Goal: Task Accomplishment & Management: Use online tool/utility

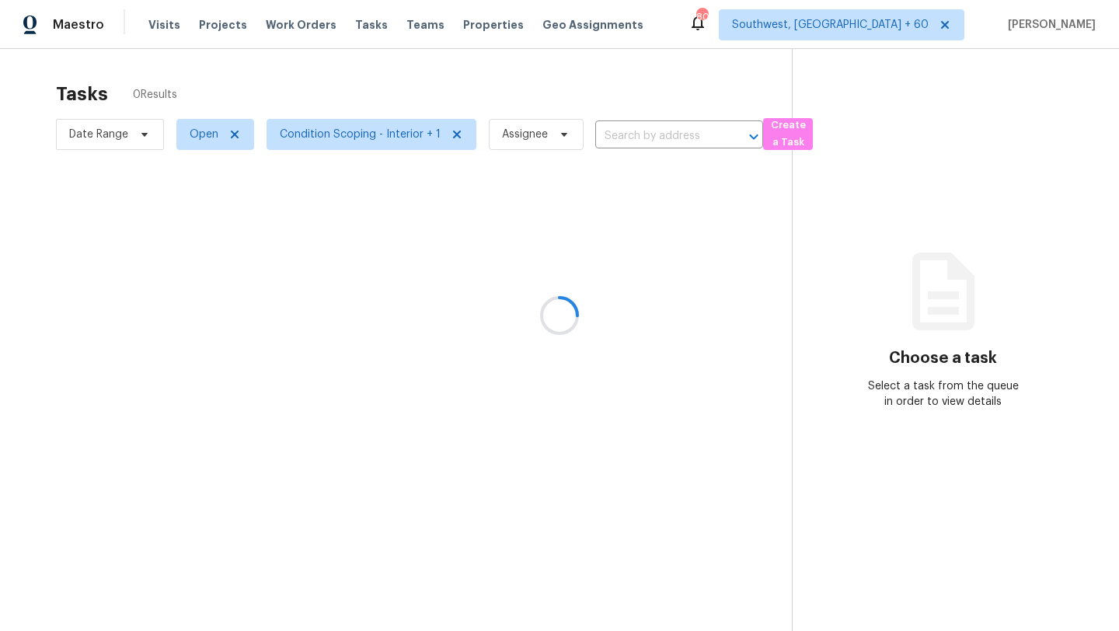
click at [104, 143] on div at bounding box center [559, 315] width 1119 height 631
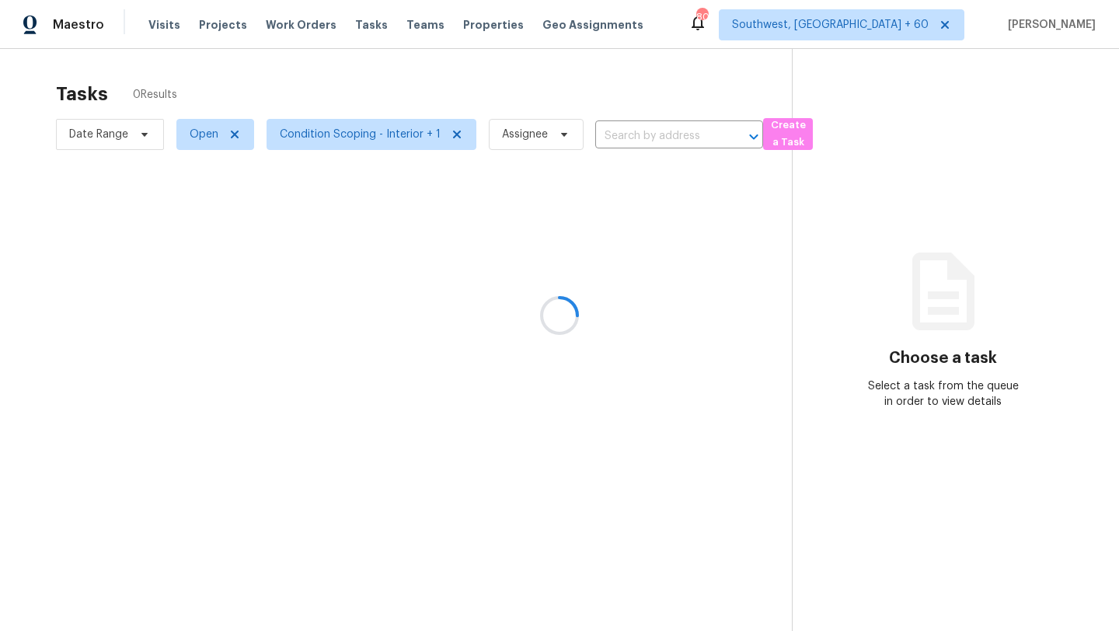
click at [104, 143] on div at bounding box center [559, 315] width 1119 height 631
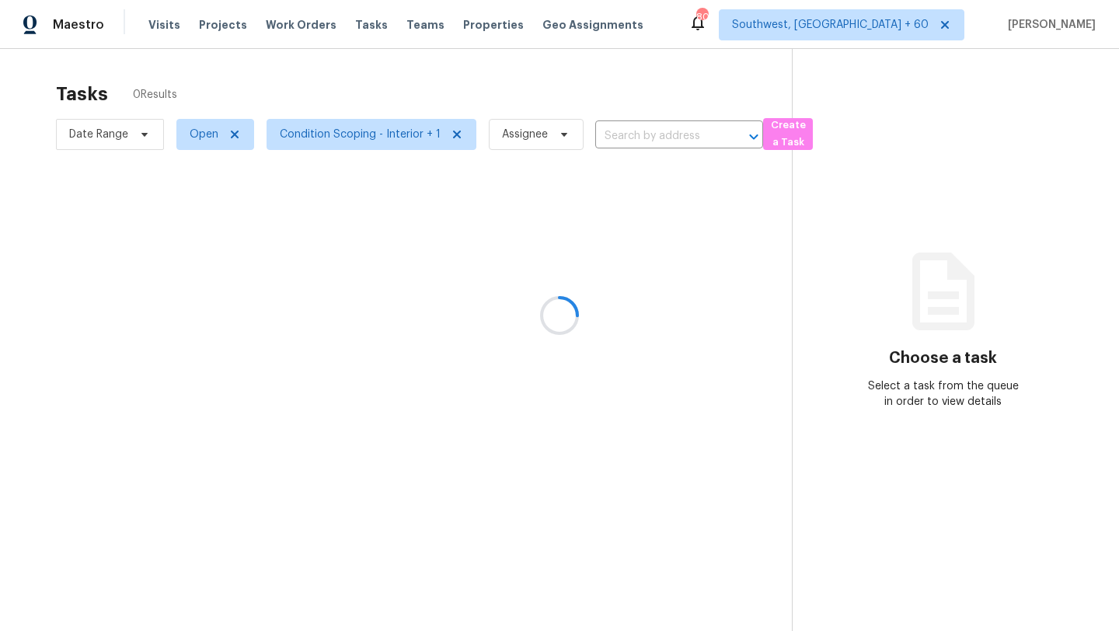
click at [104, 143] on div at bounding box center [559, 315] width 1119 height 631
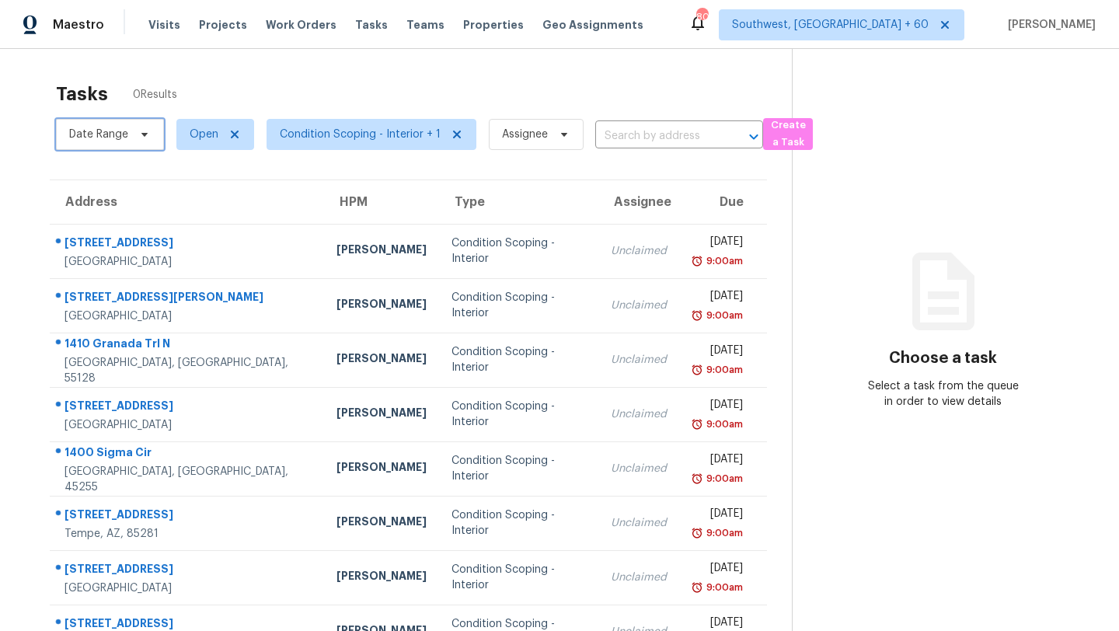
click at [104, 143] on span "Date Range" at bounding box center [110, 134] width 108 height 31
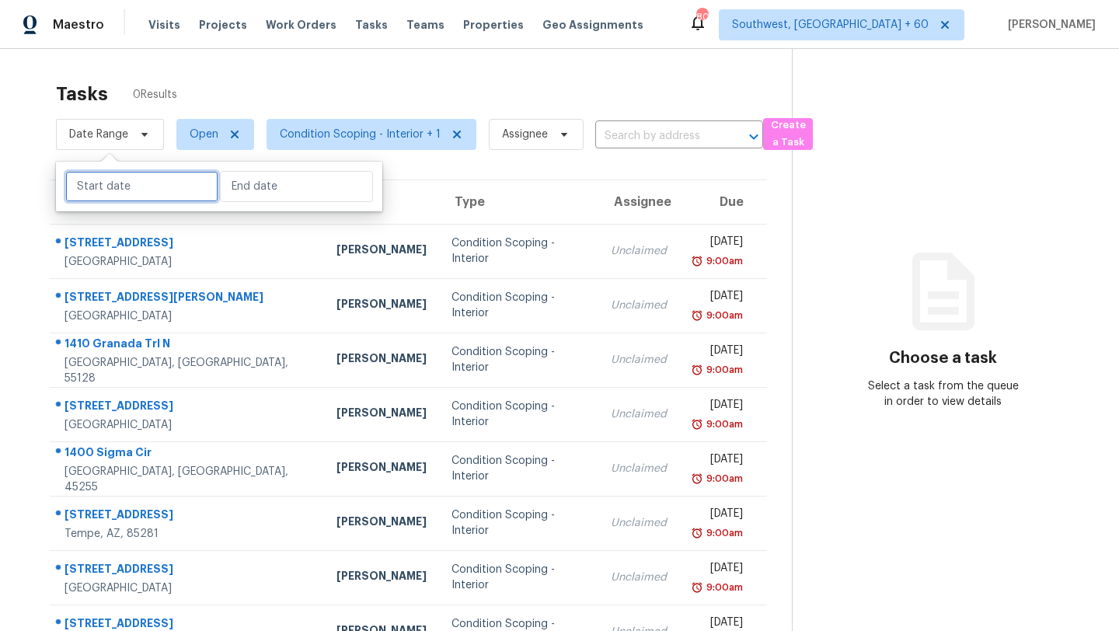
click at [117, 185] on input "text" at bounding box center [141, 186] width 153 height 31
select select "7"
select select "2025"
select select "8"
select select "2025"
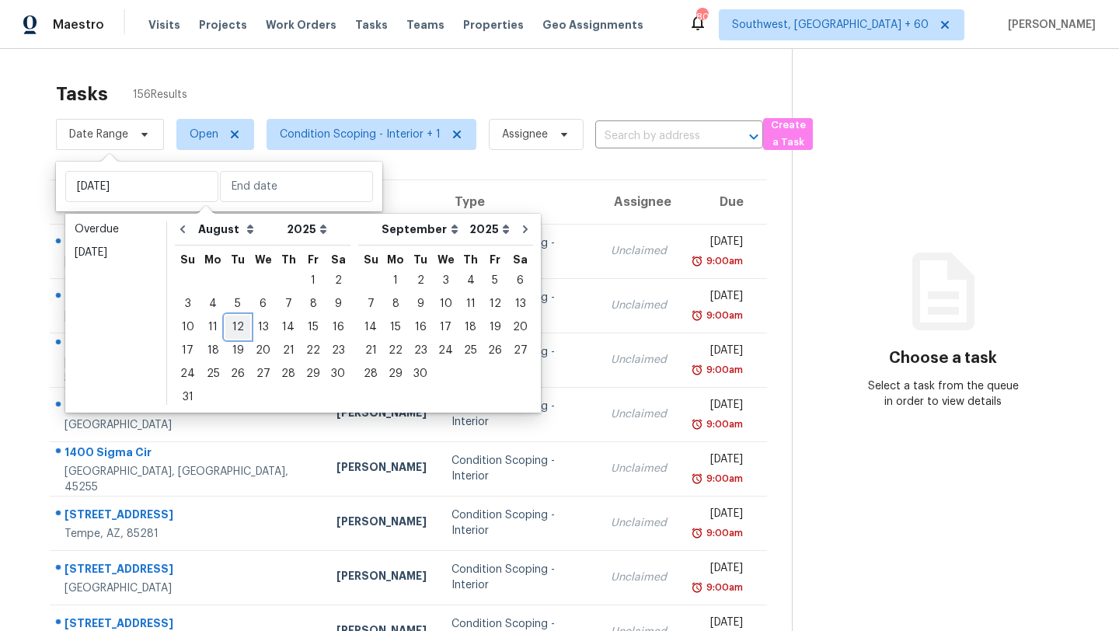
click at [231, 326] on div "12" at bounding box center [237, 327] width 25 height 22
type input "[DATE]"
click at [231, 326] on div "12" at bounding box center [237, 327] width 25 height 22
type input "[DATE]"
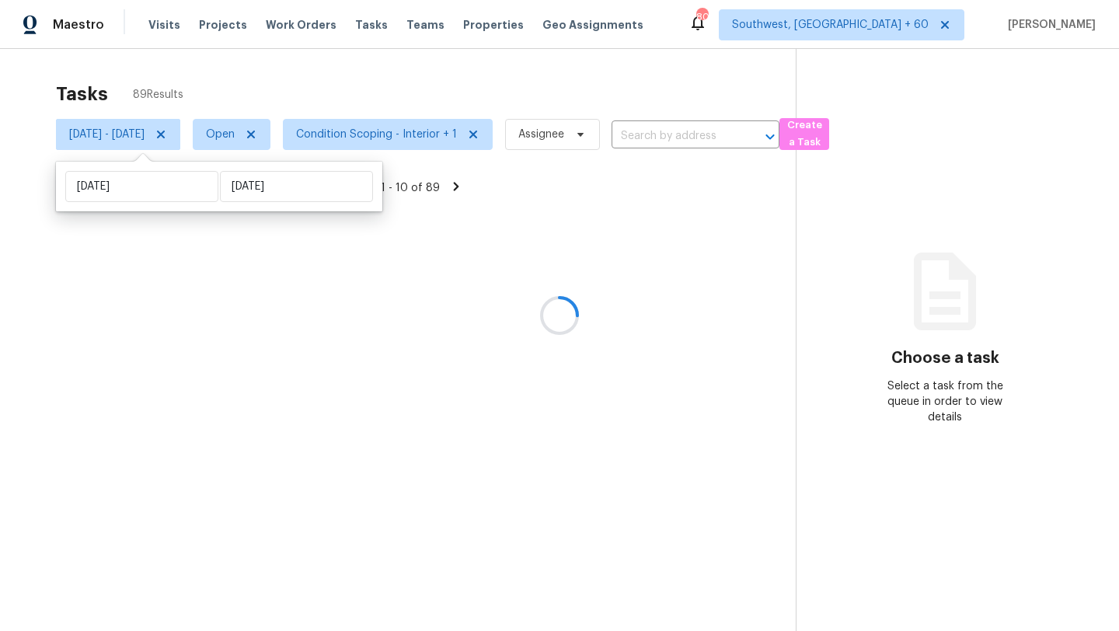
click at [288, 82] on div "Tasks 89 Results" at bounding box center [425, 94] width 739 height 40
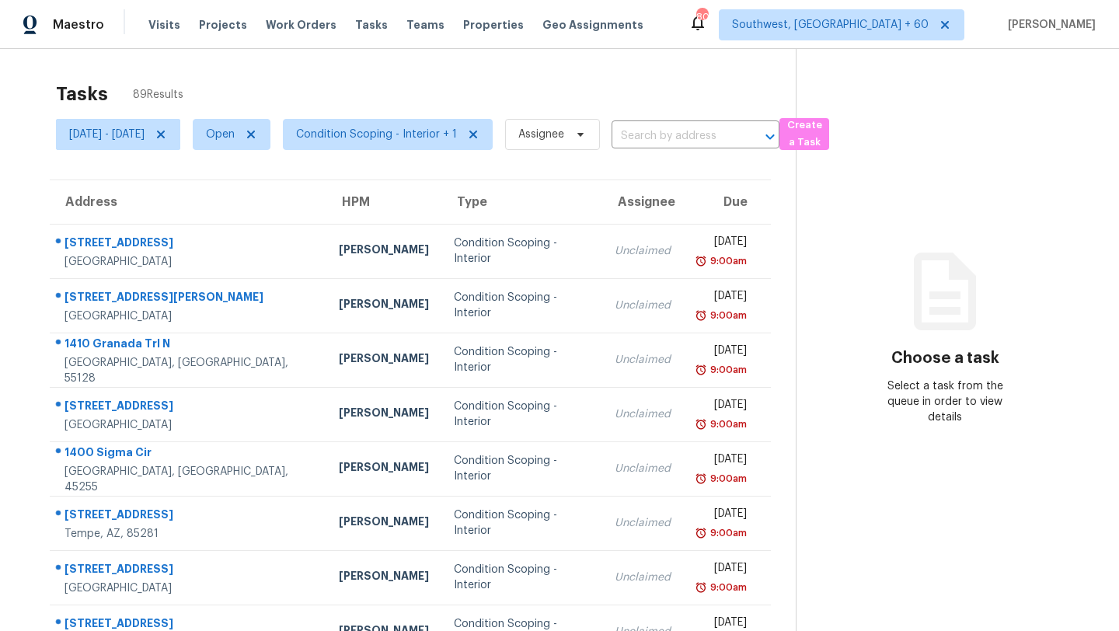
click at [381, 127] on span "Condition Scoping - Interior + 1" at bounding box center [376, 135] width 161 height 16
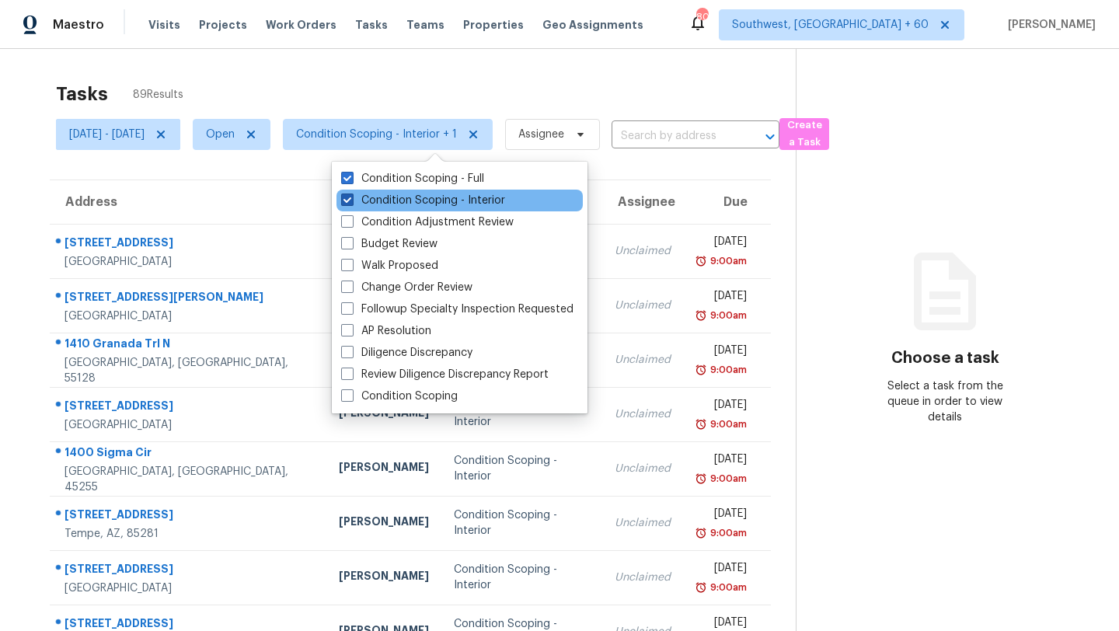
click at [366, 202] on label "Condition Scoping - Interior" at bounding box center [423, 201] width 164 height 16
click at [351, 202] on input "Condition Scoping - Interior" at bounding box center [346, 198] width 10 height 10
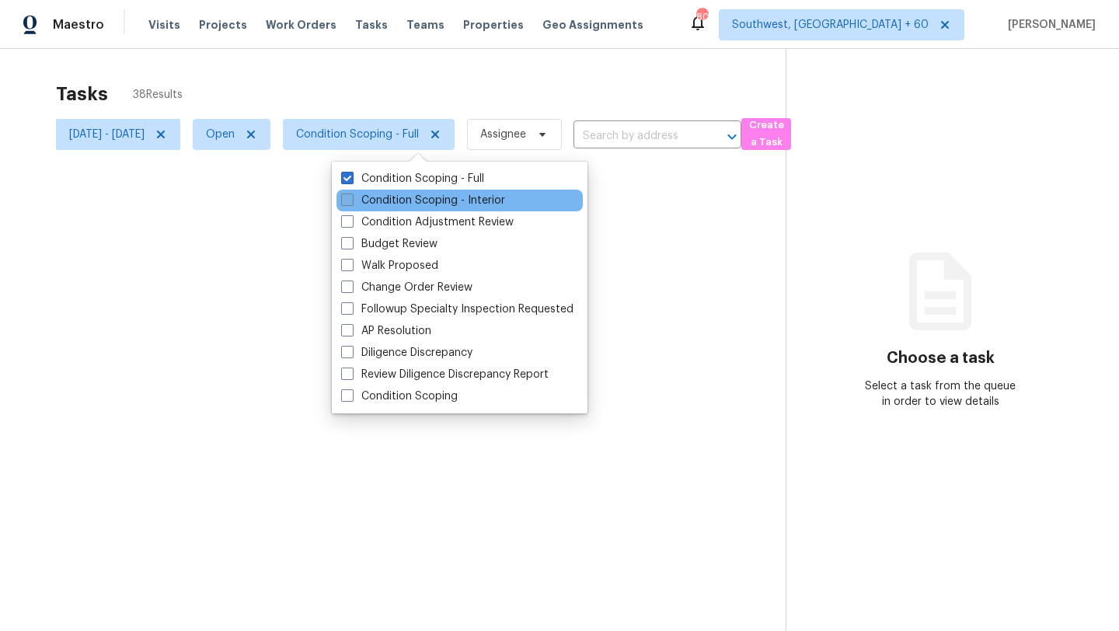
click at [366, 202] on label "Condition Scoping - Interior" at bounding box center [423, 201] width 164 height 16
click at [351, 202] on input "Condition Scoping - Interior" at bounding box center [346, 198] width 10 height 10
checkbox input "true"
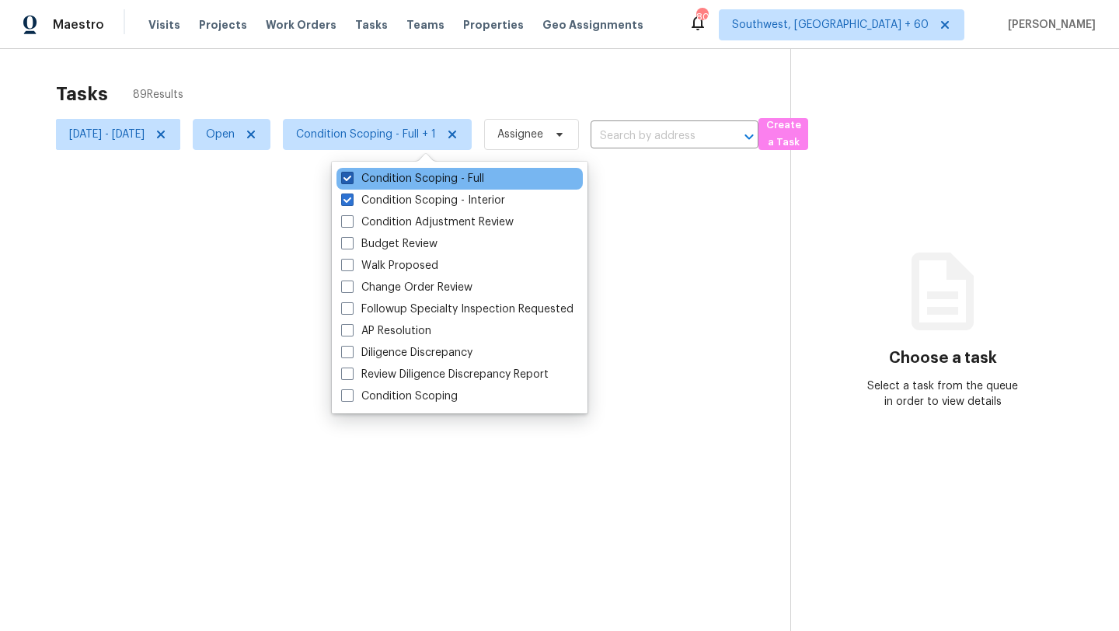
click at [378, 175] on label "Condition Scoping - Full" at bounding box center [412, 179] width 143 height 16
click at [351, 175] on input "Condition Scoping - Full" at bounding box center [346, 176] width 10 height 10
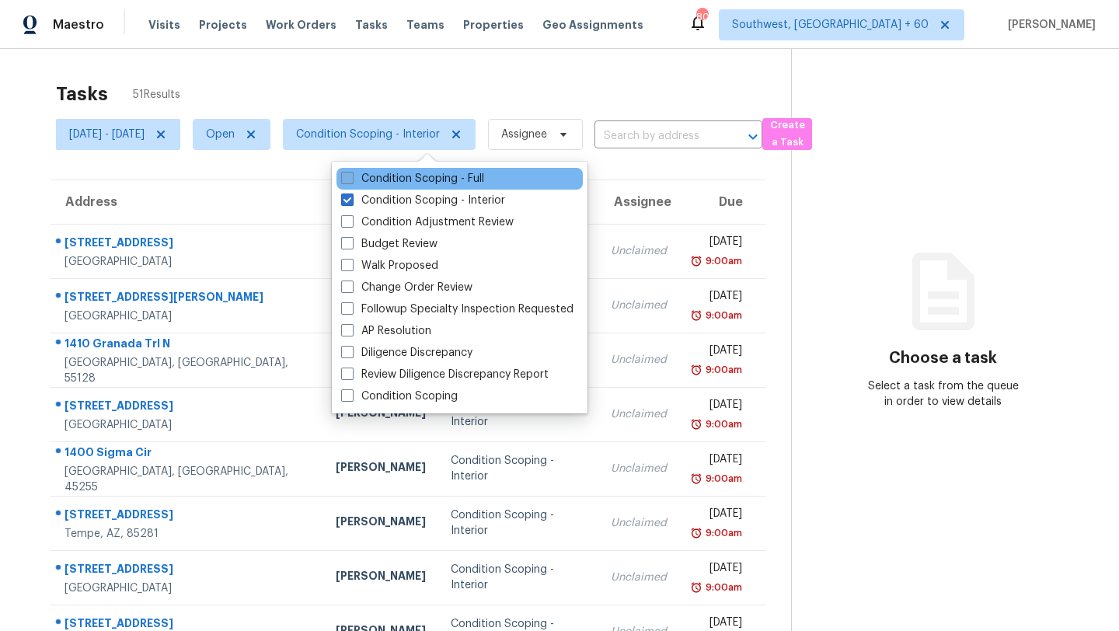
click at [383, 181] on label "Condition Scoping - Full" at bounding box center [412, 179] width 143 height 16
click at [351, 181] on input "Condition Scoping - Full" at bounding box center [346, 176] width 10 height 10
checkbox input "true"
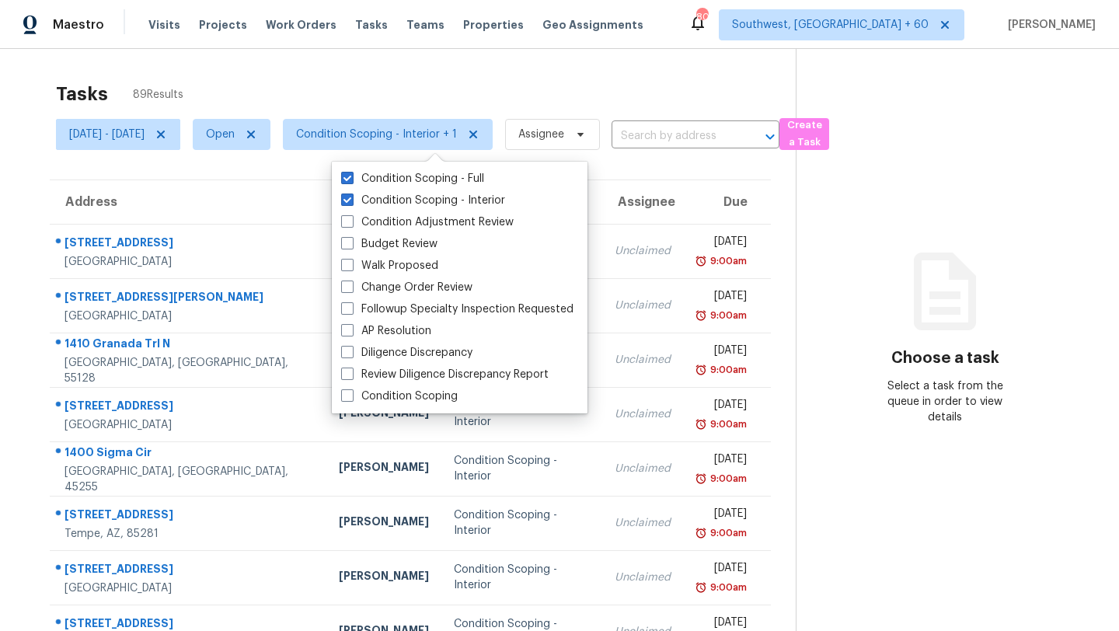
click at [379, 94] on div "Tasks 89 Results" at bounding box center [425, 94] width 739 height 40
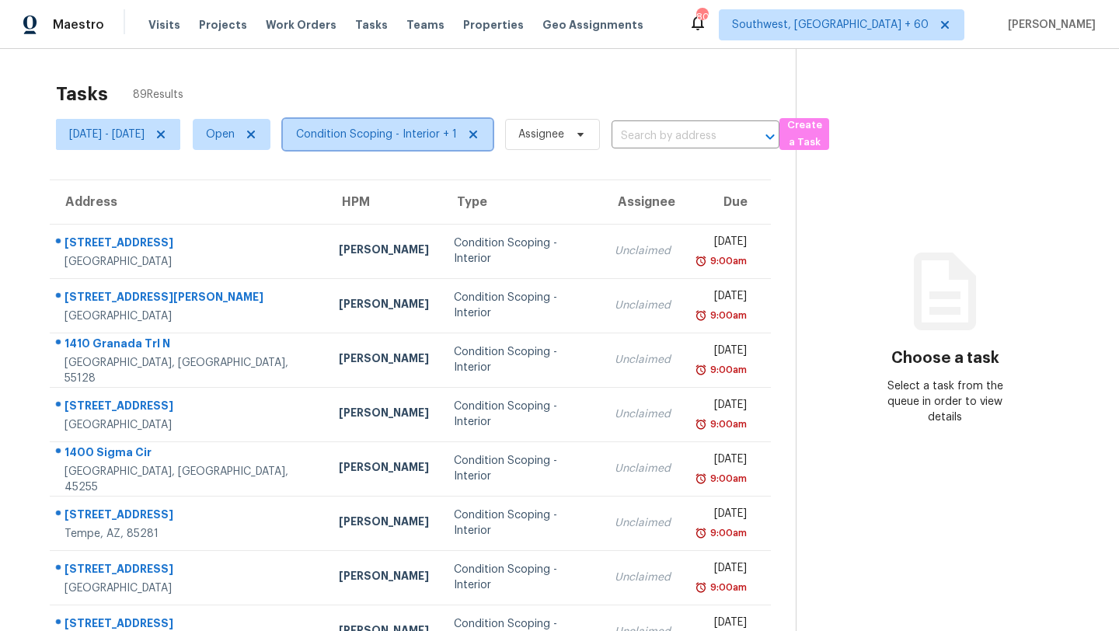
click at [428, 126] on span "Condition Scoping - Interior + 1" at bounding box center [388, 134] width 210 height 31
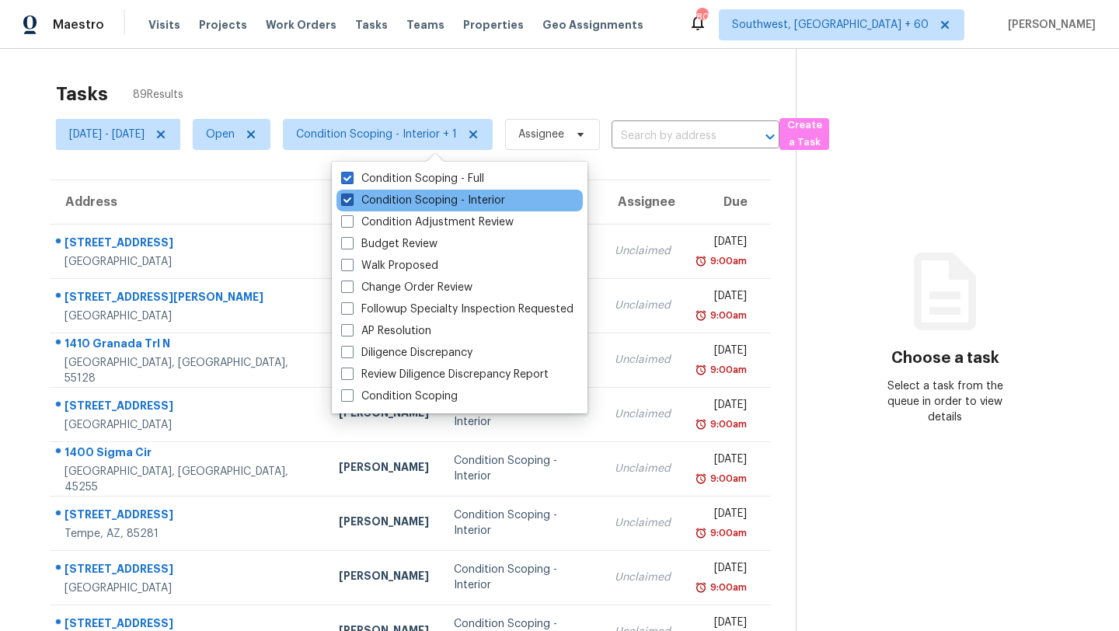
click at [410, 202] on label "Condition Scoping - Interior" at bounding box center [423, 201] width 164 height 16
click at [351, 202] on input "Condition Scoping - Interior" at bounding box center [346, 198] width 10 height 10
checkbox input "false"
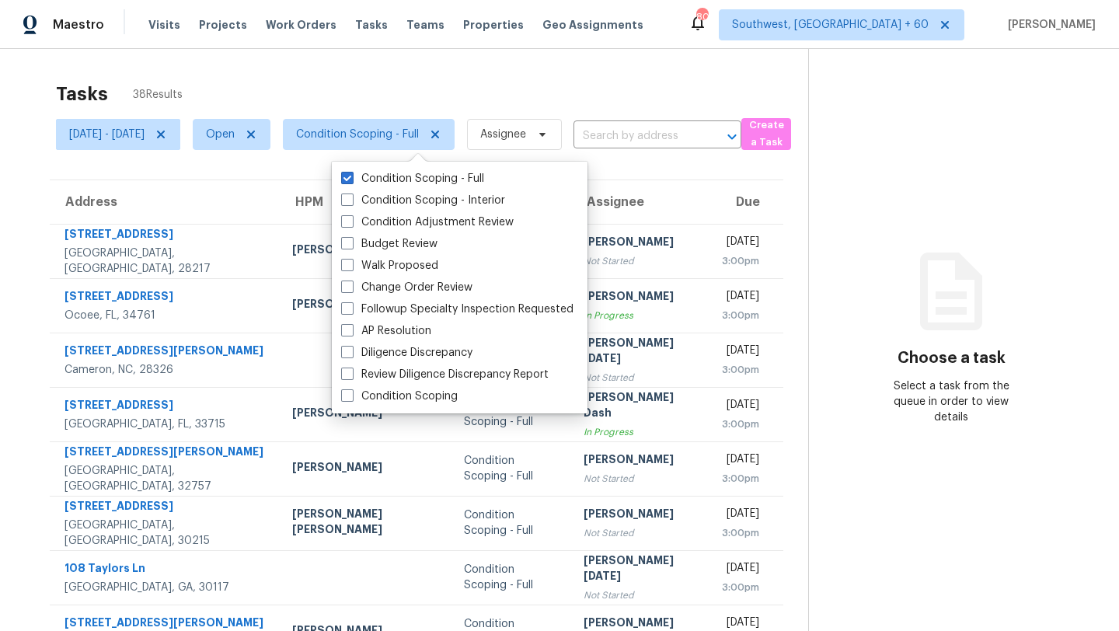
click at [433, 83] on div "Tasks 38 Results" at bounding box center [432, 94] width 752 height 40
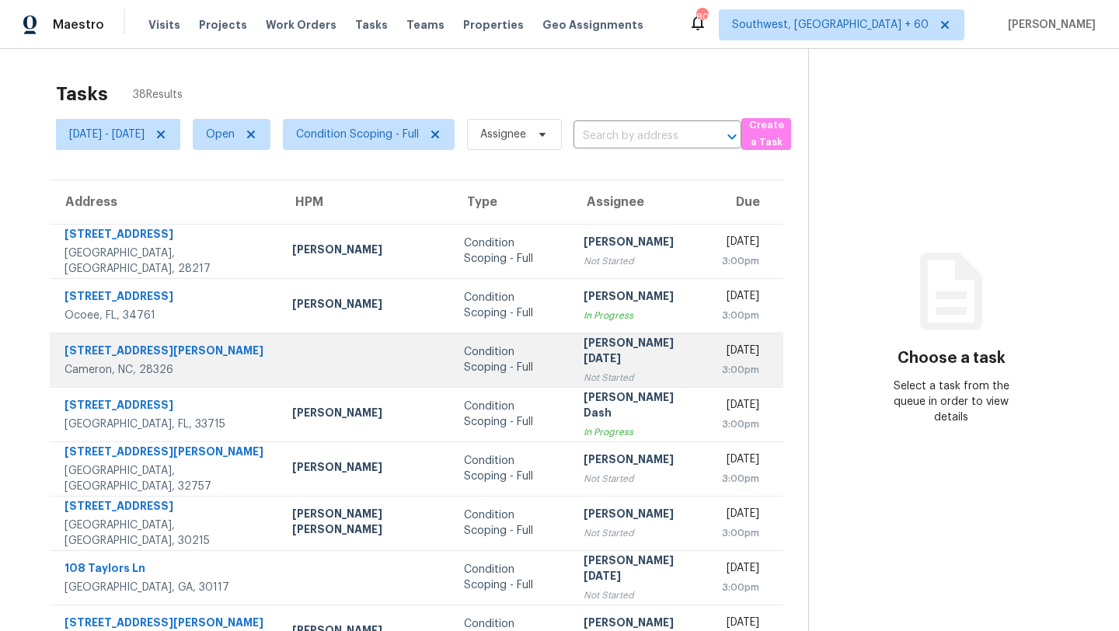
scroll to position [178, 0]
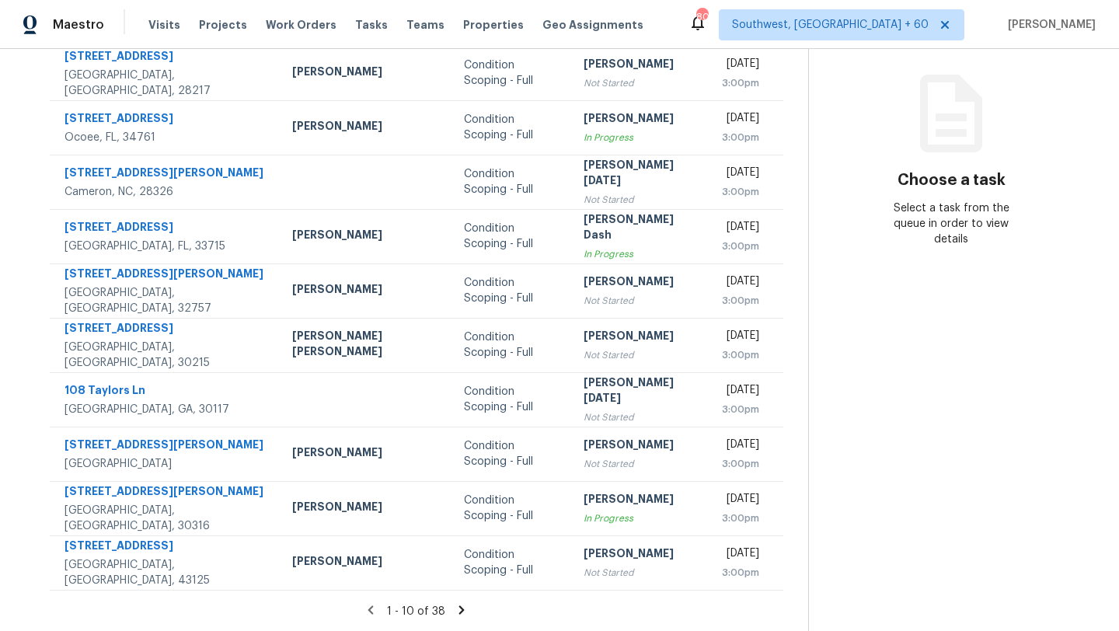
click at [458, 606] on icon at bounding box center [461, 610] width 14 height 14
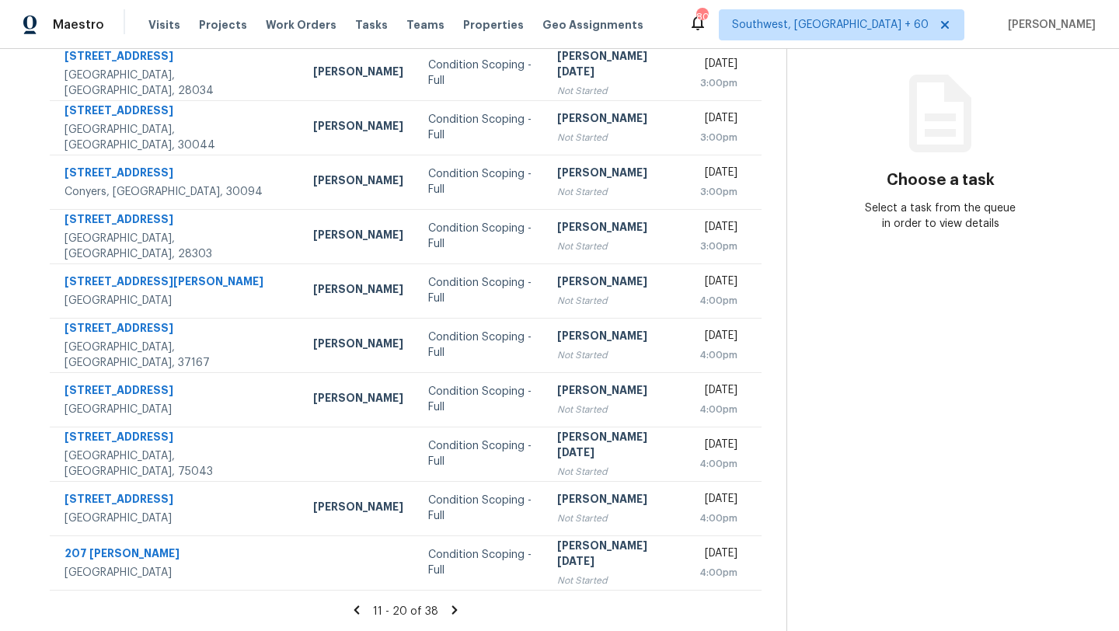
click at [458, 606] on icon at bounding box center [454, 609] width 5 height 9
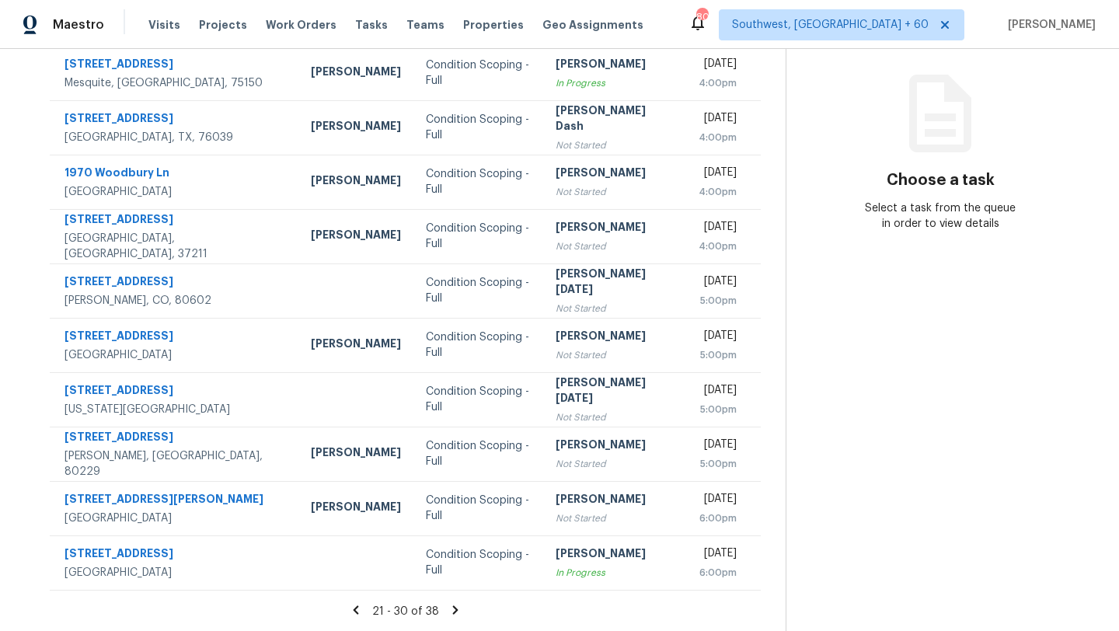
click at [458, 606] on icon at bounding box center [454, 609] width 5 height 9
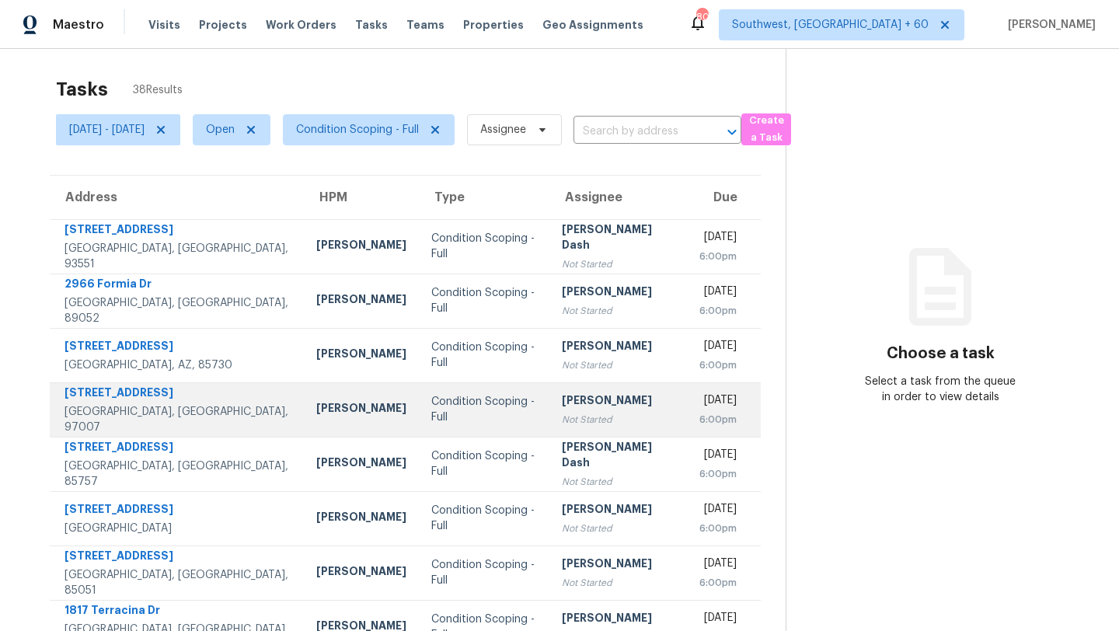
scroll to position [0, 0]
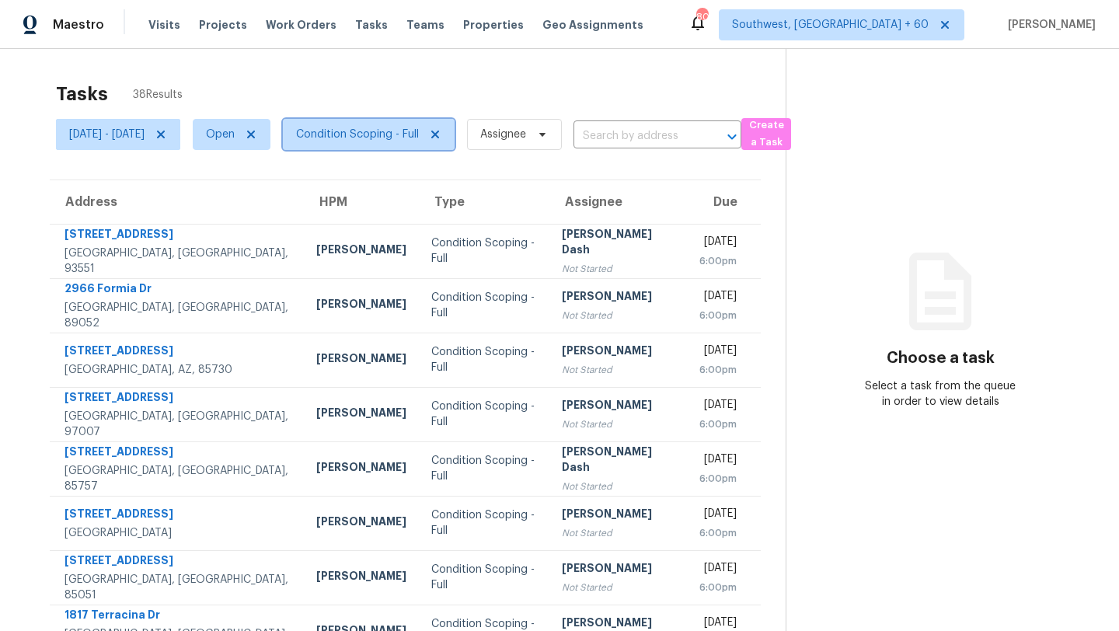
click at [349, 137] on span "Condition Scoping - Full" at bounding box center [357, 135] width 123 height 16
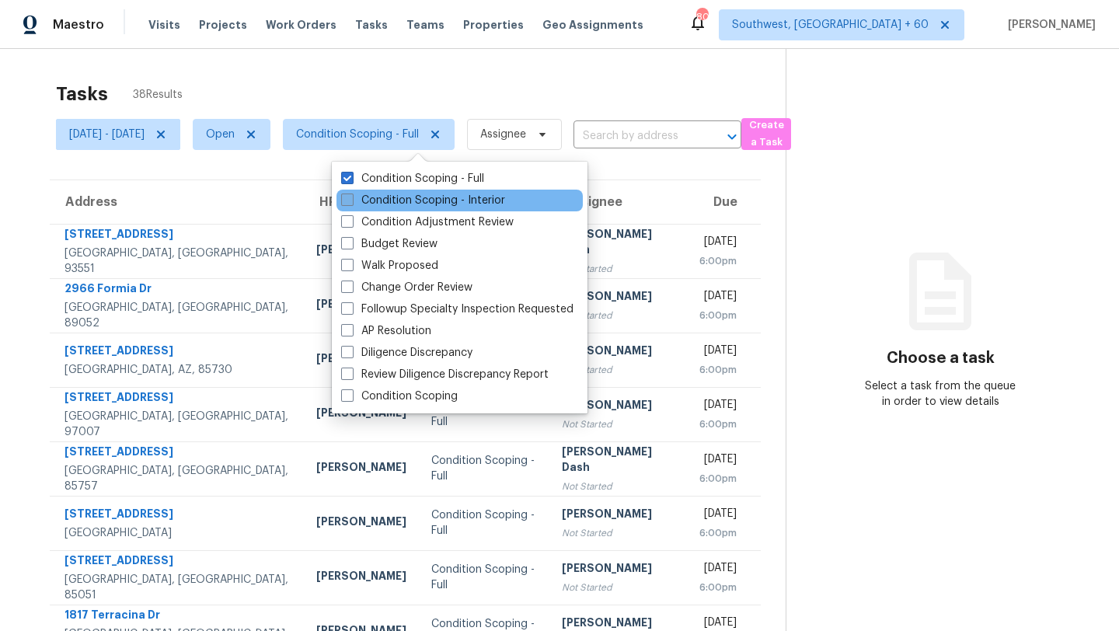
click at [380, 202] on label "Condition Scoping - Interior" at bounding box center [423, 201] width 164 height 16
click at [351, 202] on input "Condition Scoping - Interior" at bounding box center [346, 198] width 10 height 10
checkbox input "true"
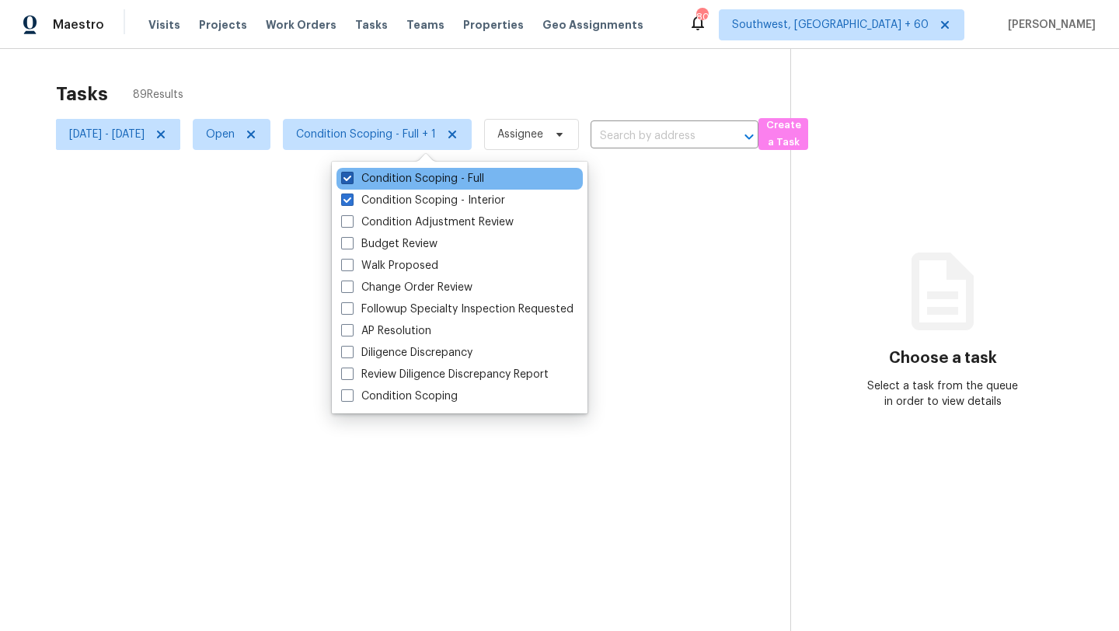
click at [378, 181] on label "Condition Scoping - Full" at bounding box center [412, 179] width 143 height 16
click at [351, 181] on input "Condition Scoping - Full" at bounding box center [346, 176] width 10 height 10
checkbox input "false"
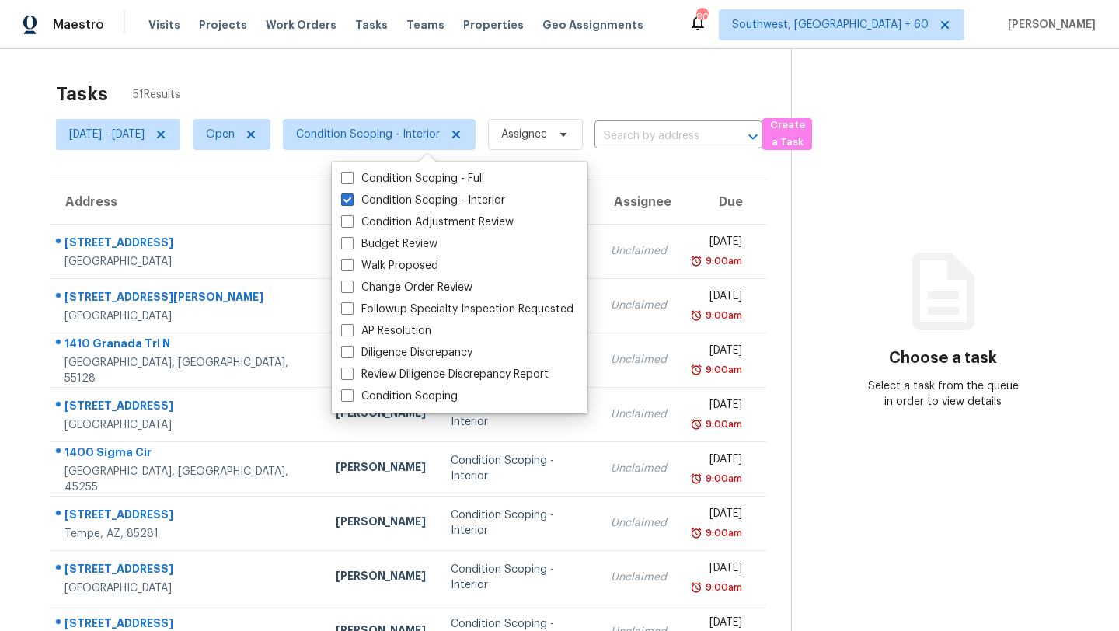
click at [391, 74] on div "Tasks 51 Results" at bounding box center [423, 94] width 735 height 40
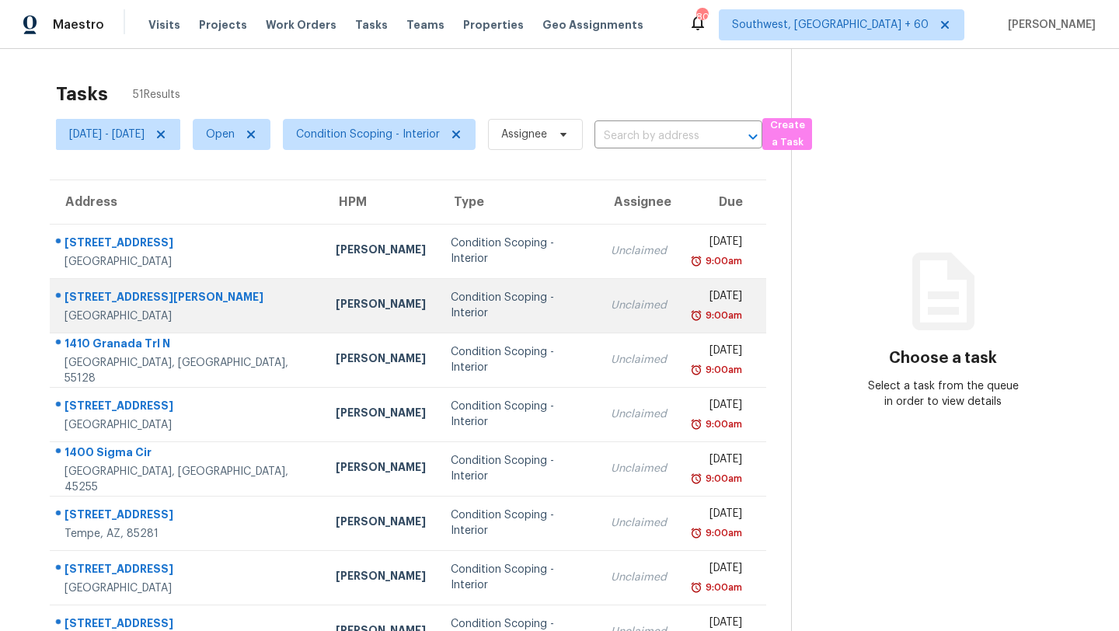
scroll to position [178, 0]
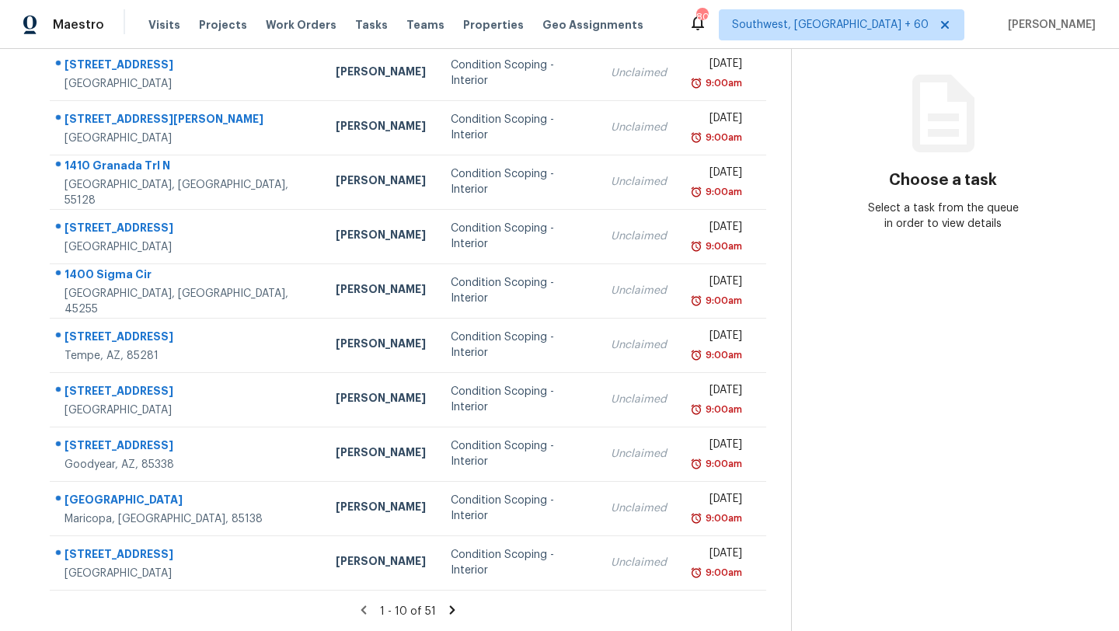
click at [455, 611] on icon at bounding box center [452, 609] width 5 height 9
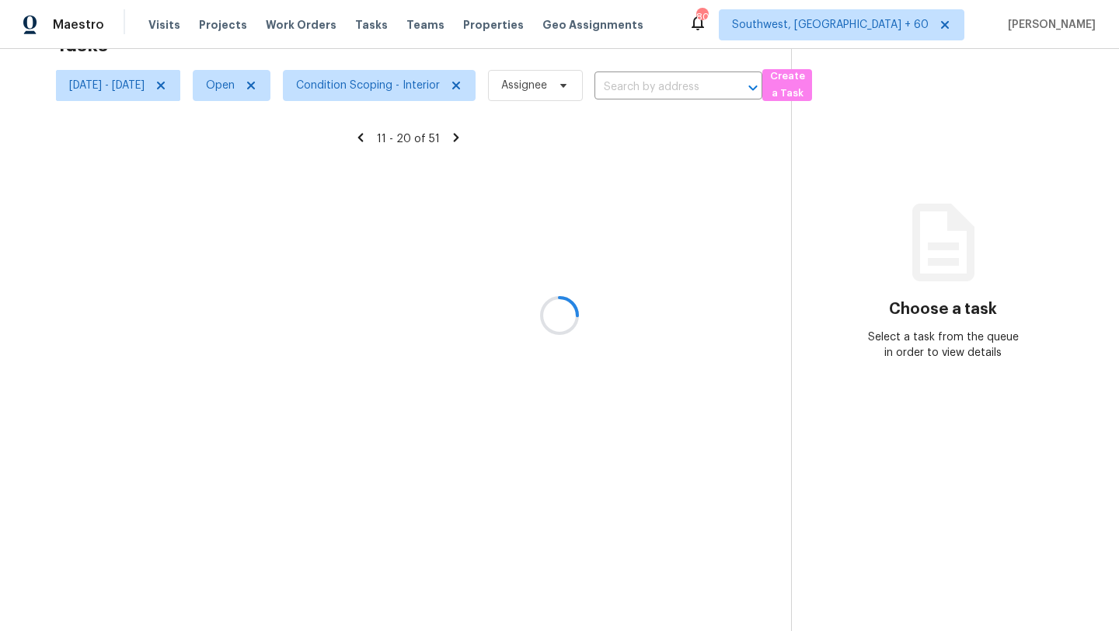
scroll to position [49, 0]
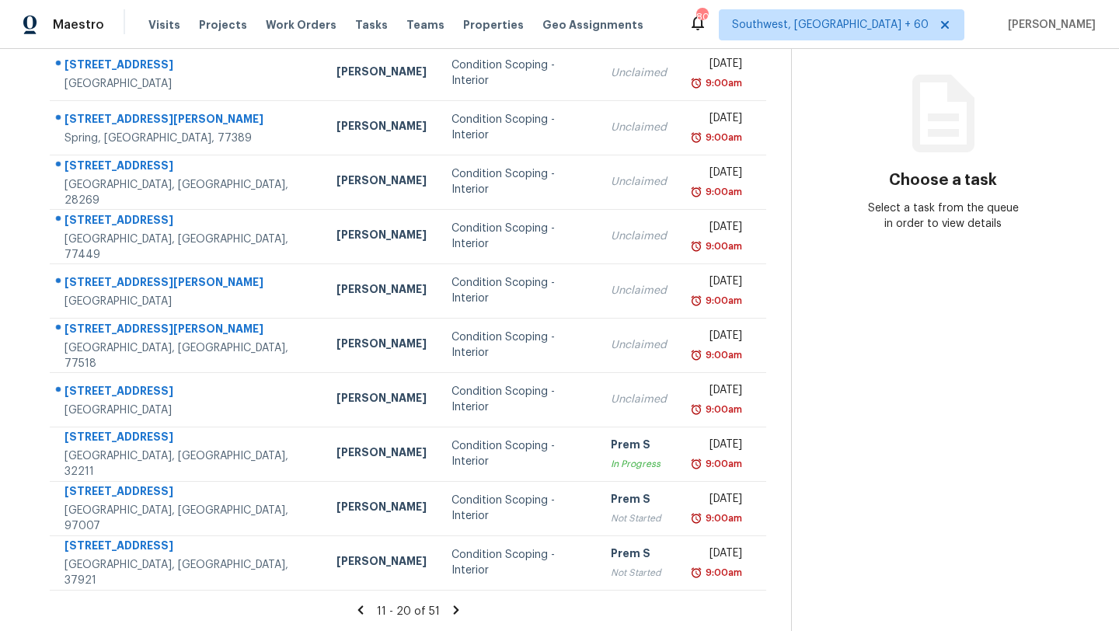
click at [456, 611] on icon at bounding box center [456, 610] width 14 height 14
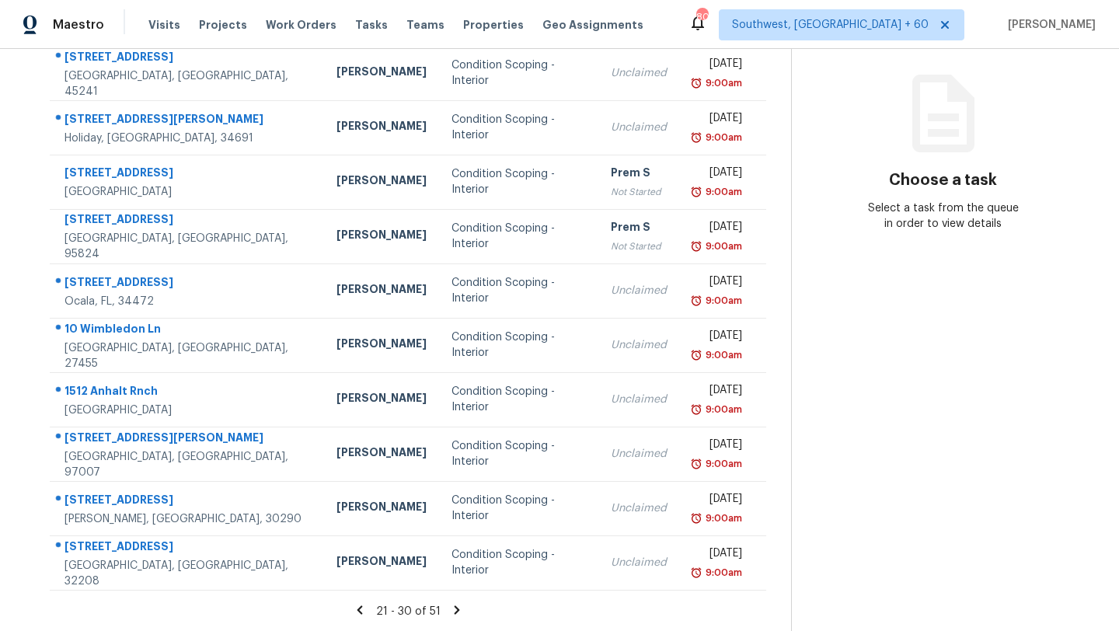
click at [456, 611] on icon at bounding box center [457, 610] width 14 height 14
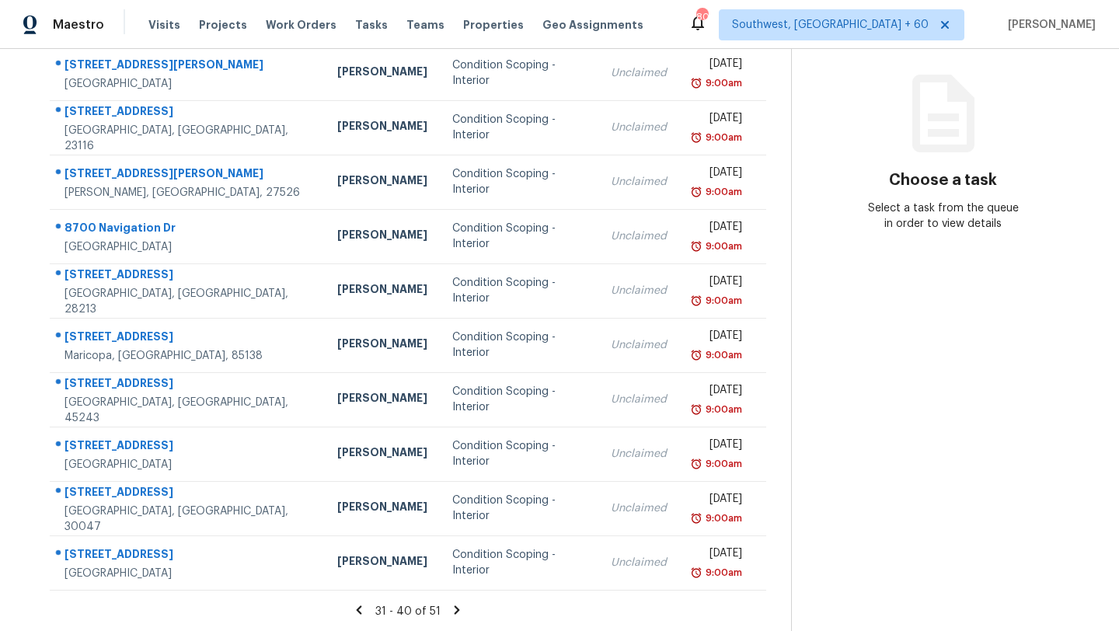
click at [456, 611] on icon at bounding box center [457, 610] width 14 height 14
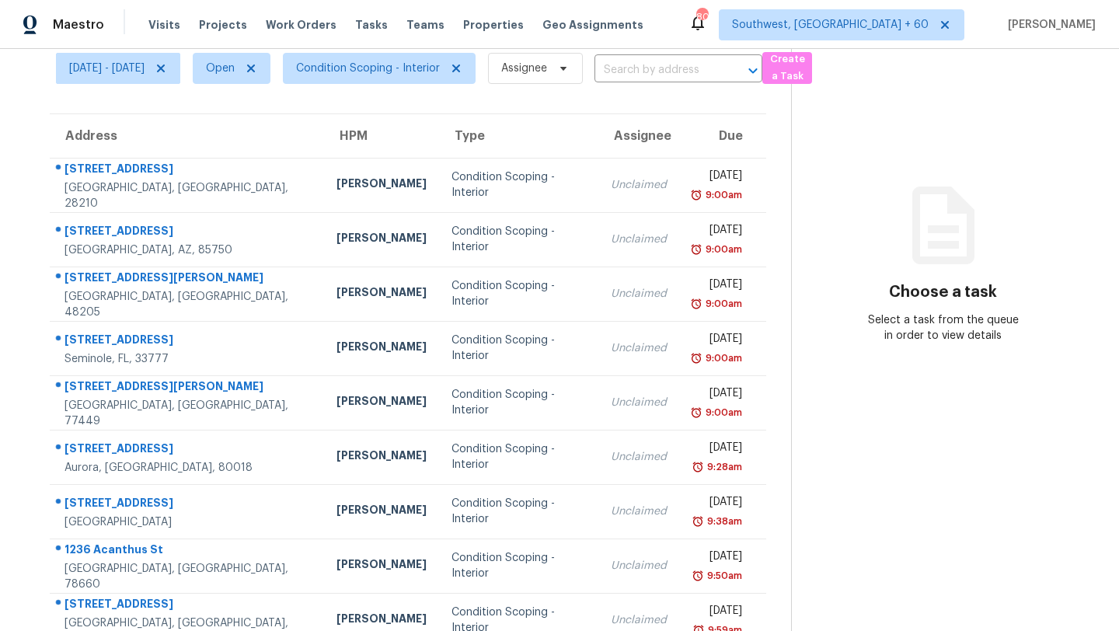
scroll to position [0, 0]
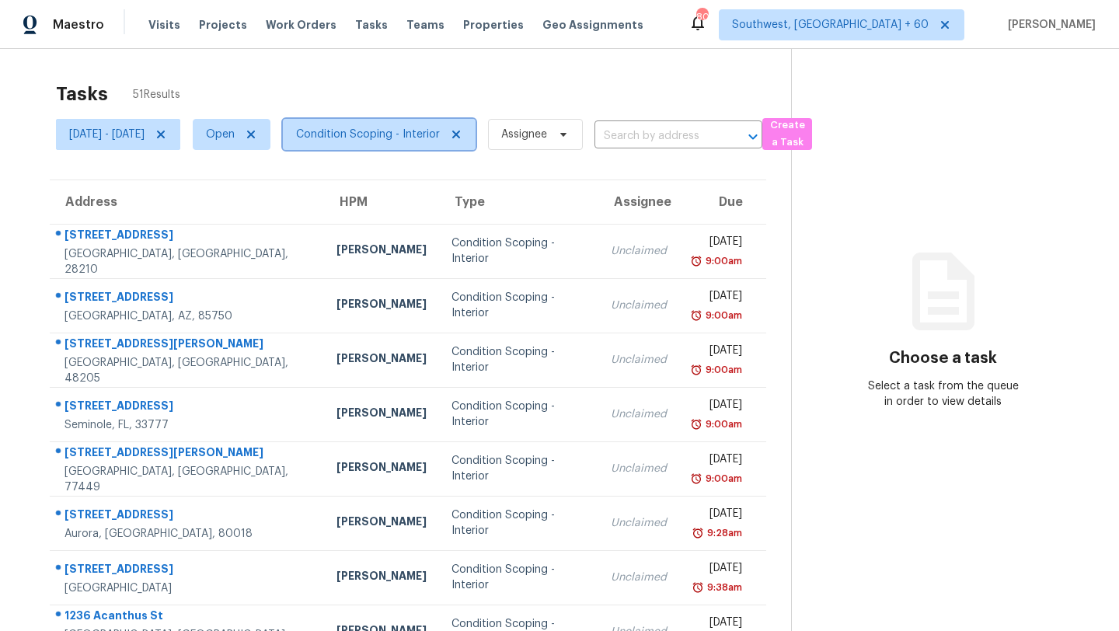
click at [386, 125] on span "Condition Scoping - Interior" at bounding box center [379, 134] width 193 height 31
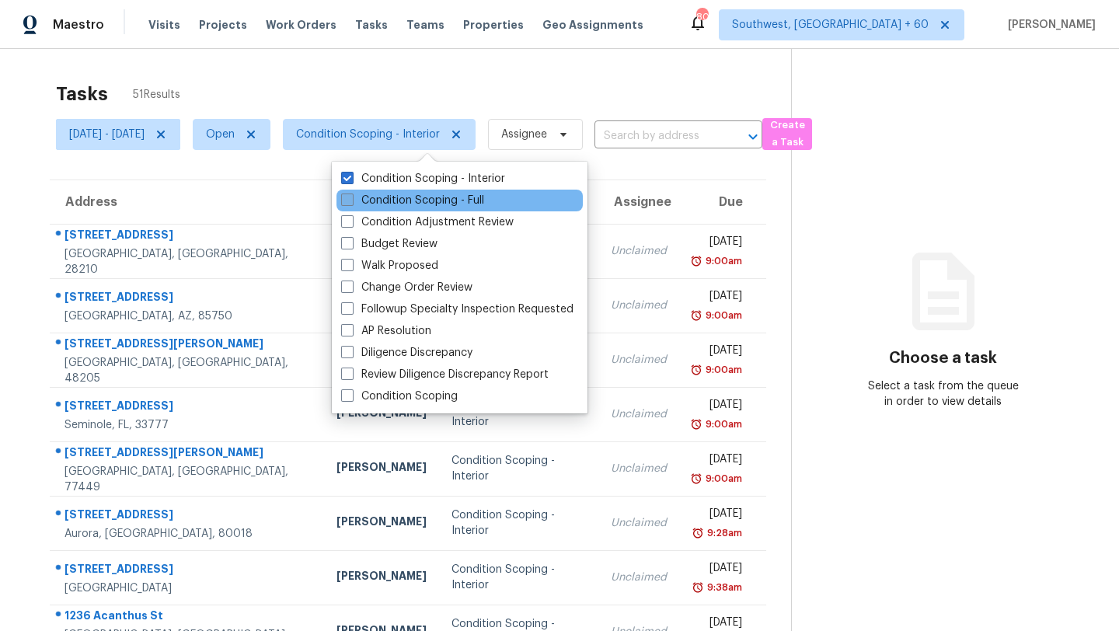
click at [382, 200] on label "Condition Scoping - Full" at bounding box center [412, 201] width 143 height 16
click at [351, 200] on input "Condition Scoping - Full" at bounding box center [346, 198] width 10 height 10
checkbox input "true"
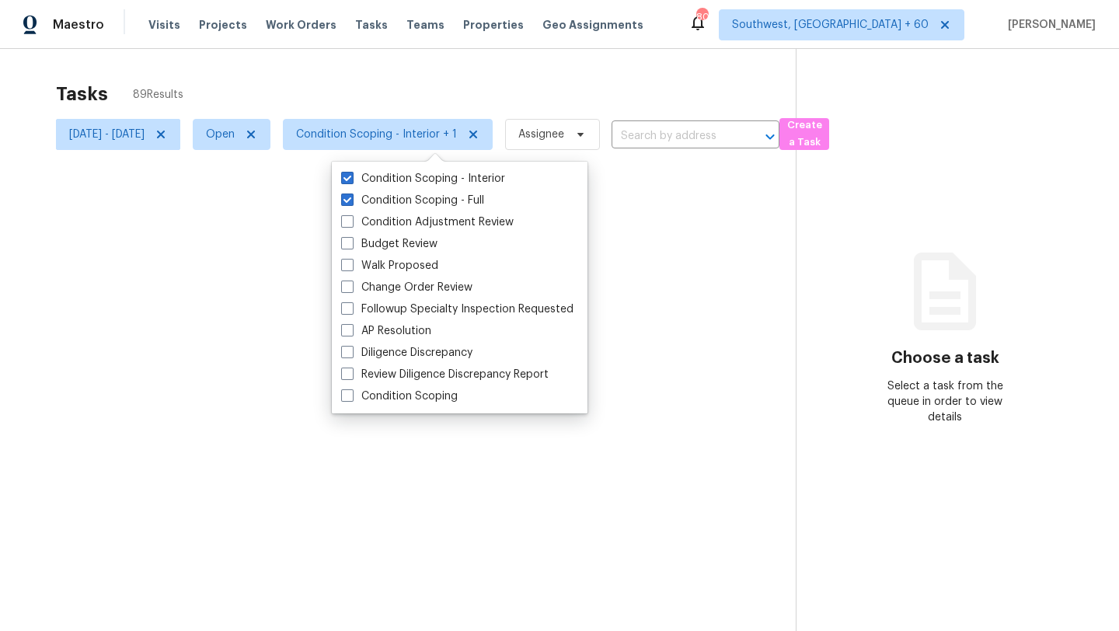
click at [392, 113] on div at bounding box center [559, 315] width 1119 height 631
